Goal: Navigation & Orientation: Find specific page/section

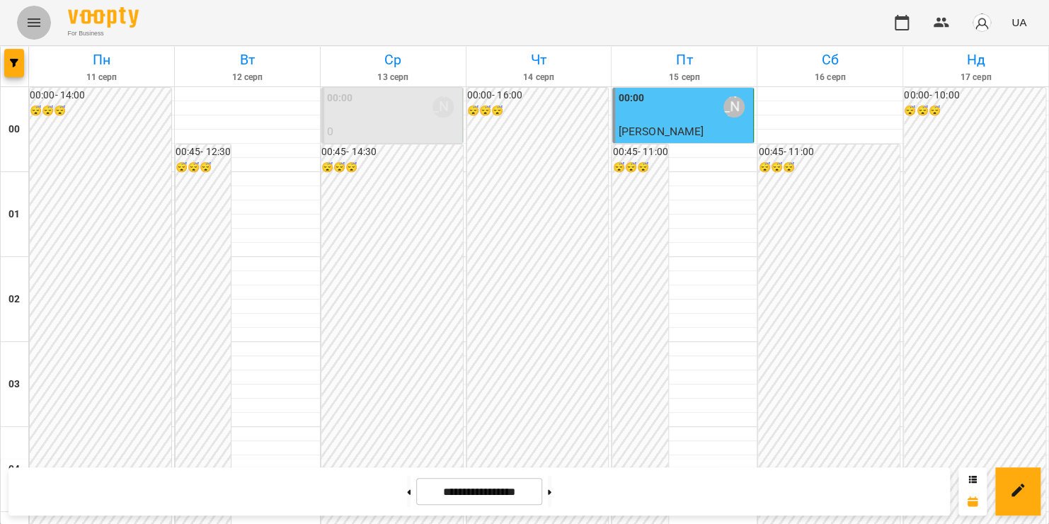
click at [40, 28] on icon "Menu" at bounding box center [33, 22] width 17 height 17
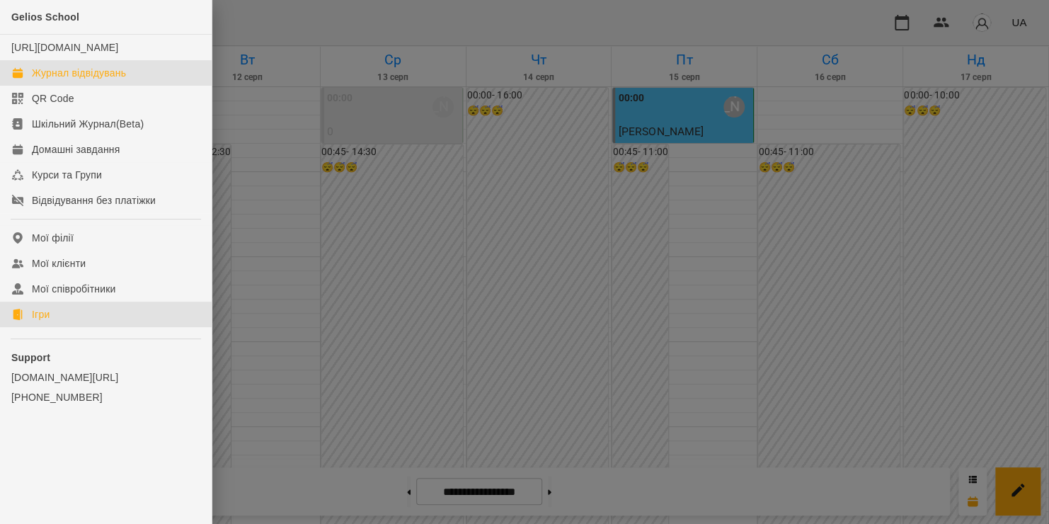
click at [81, 327] on link "Ігри" at bounding box center [106, 313] width 212 height 25
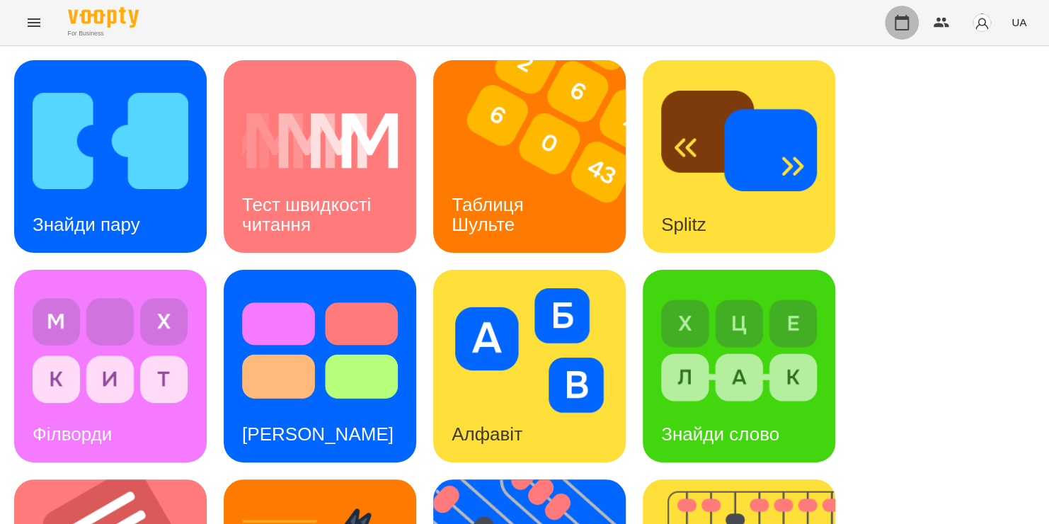
click at [904, 20] on icon "button" at bounding box center [901, 23] width 14 height 16
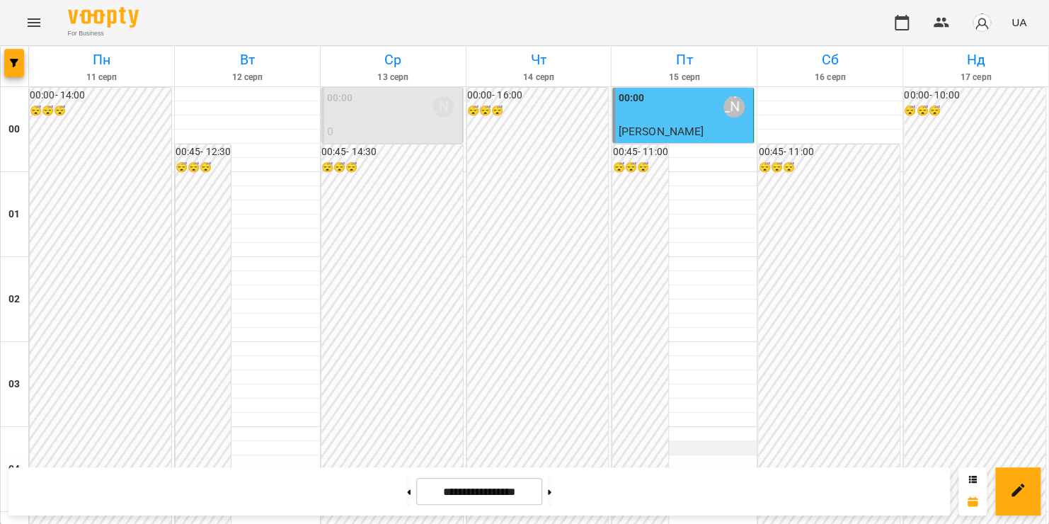
scroll to position [1211, 0]
click at [32, 19] on icon "Menu" at bounding box center [34, 22] width 13 height 8
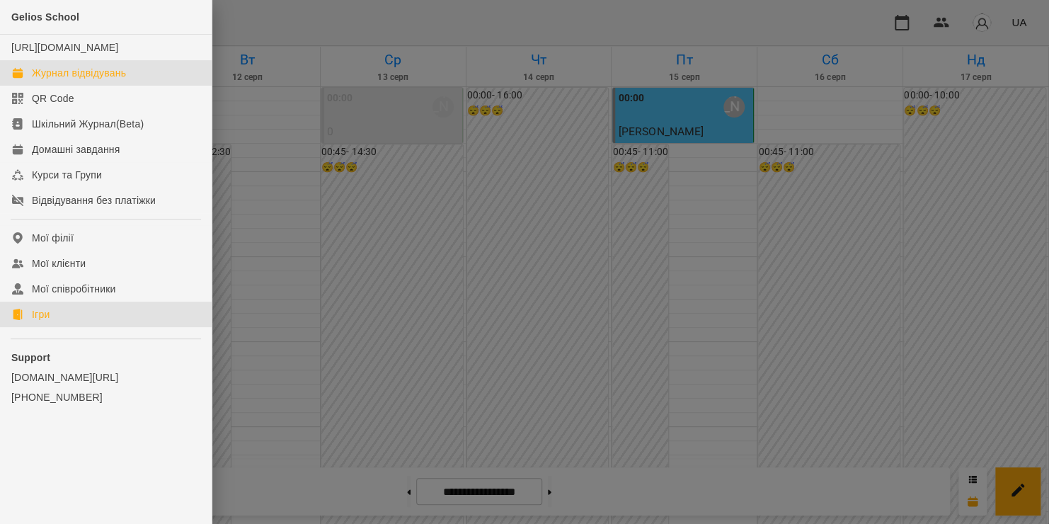
click at [101, 327] on link "Ігри" at bounding box center [106, 313] width 212 height 25
